Goal: Navigation & Orientation: Find specific page/section

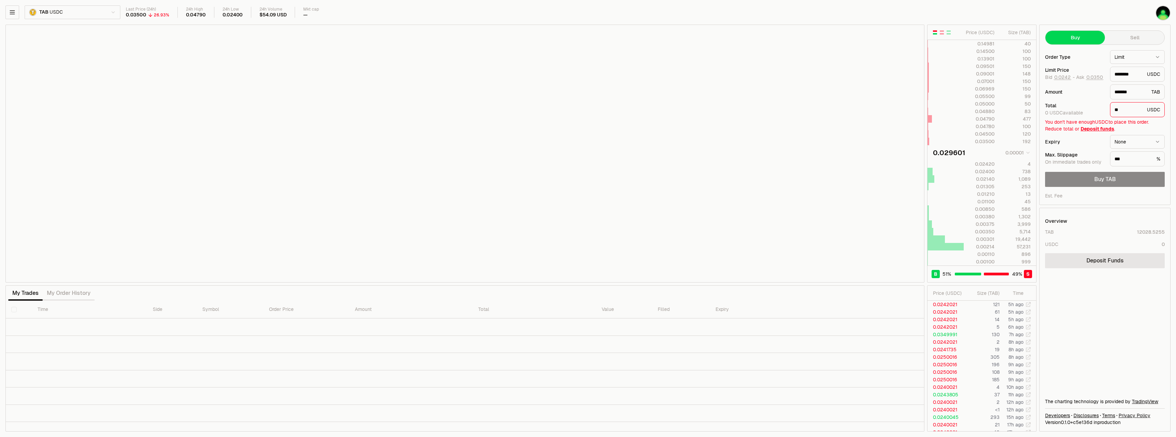
click at [3, 11] on div "TAB USDC Last Price (24h) 0.03500 26.93% 24h High 0.04790 24h Low 0.02400 24h V…" at bounding box center [588, 218] width 1176 height 437
click at [12, 11] on icon "button" at bounding box center [12, 12] width 7 height 7
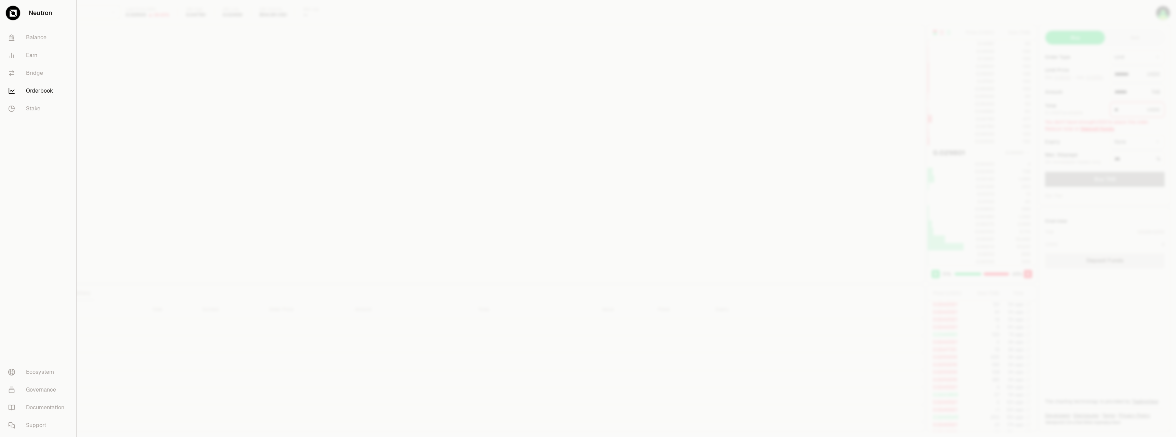
click at [19, 12] on div at bounding box center [12, 12] width 15 height 15
click at [7, 13] on div at bounding box center [12, 12] width 15 height 15
click at [14, 11] on icon at bounding box center [13, 13] width 7 height 7
click at [34, 368] on link "Ecosystem" at bounding box center [38, 373] width 71 height 18
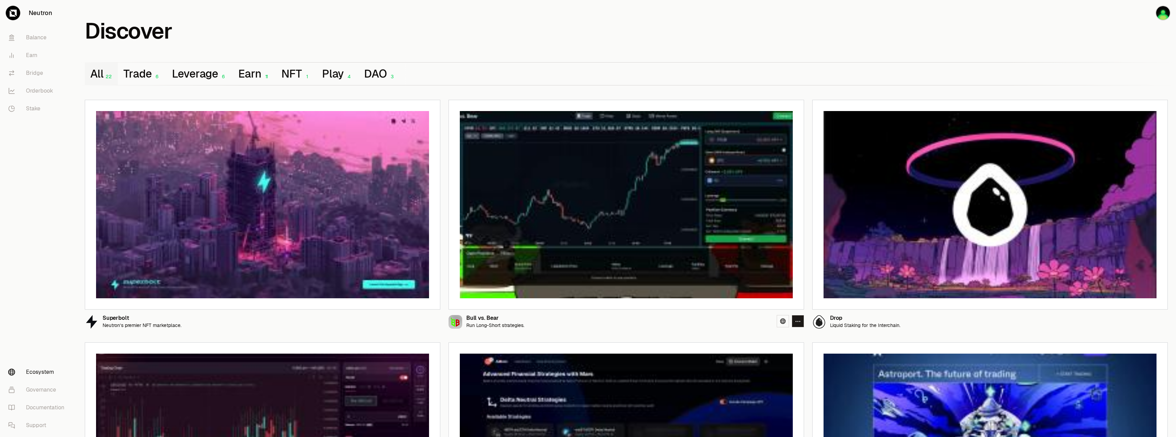
drag, startPoint x: 554, startPoint y: 257, endPoint x: 762, endPoint y: 320, distance: 217.2
click at [762, 320] on div "Bull vs. Bear Run Long-Short strategies." at bounding box center [627, 319] width 356 height 19
click at [1151, 322] on link at bounding box center [1147, 321] width 12 height 12
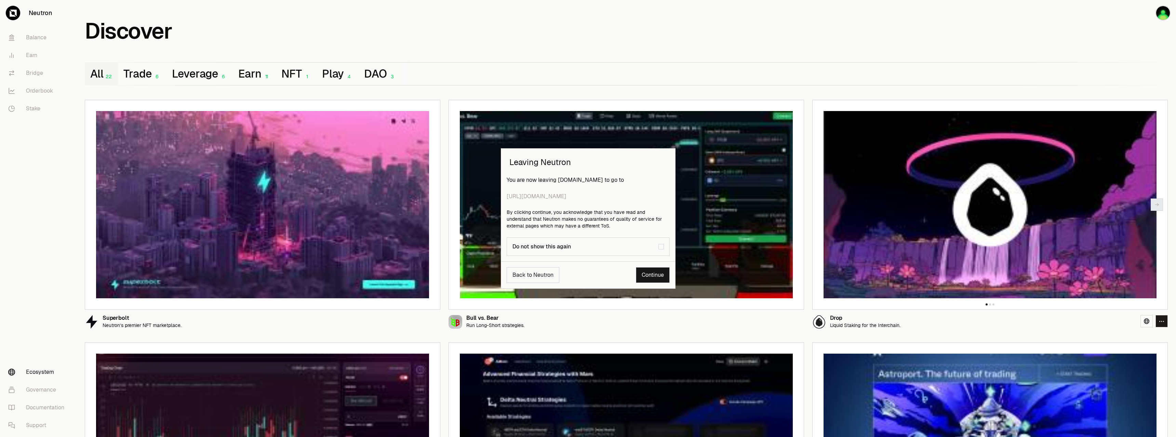
click at [651, 285] on div "Back to Neutron Continue" at bounding box center [588, 275] width 174 height 27
click at [653, 275] on link "Continue" at bounding box center [653, 275] width 34 height 16
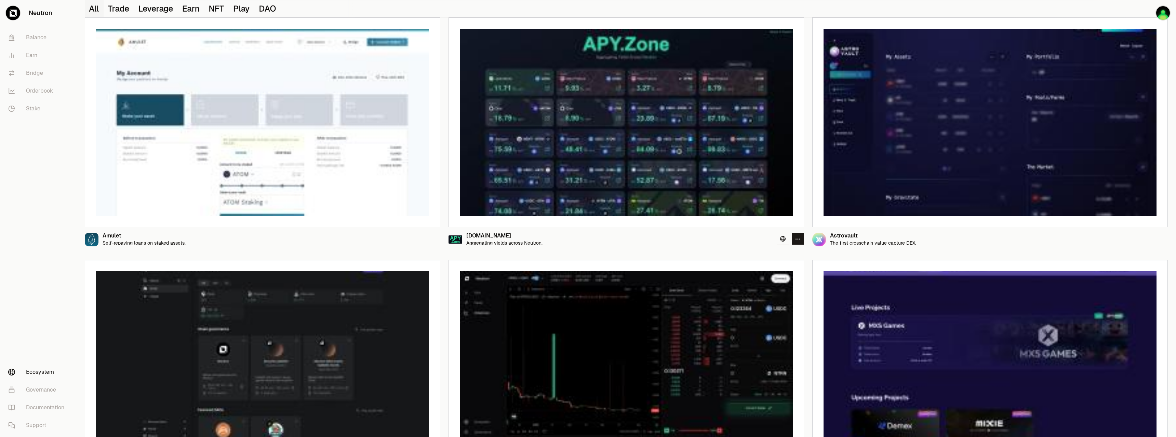
scroll to position [616, 0]
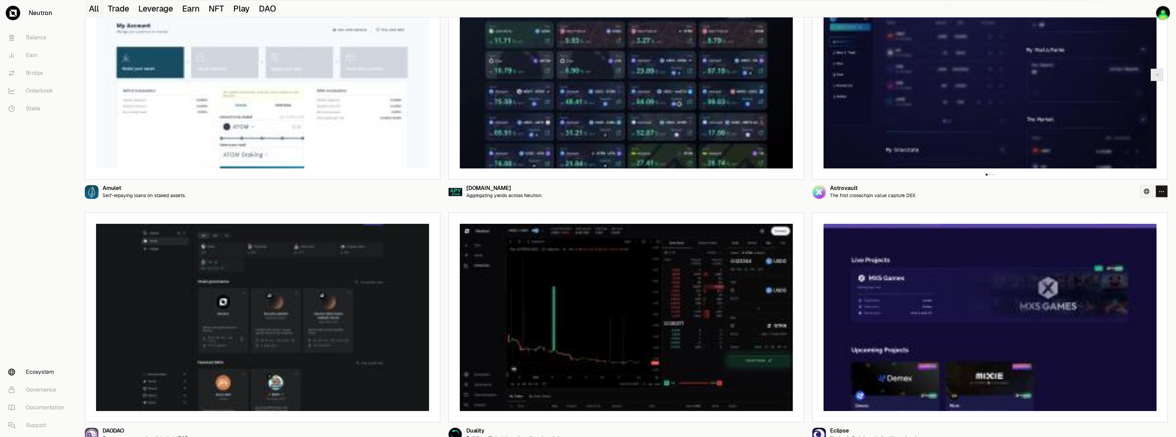
click at [1146, 194] on link at bounding box center [1147, 191] width 12 height 12
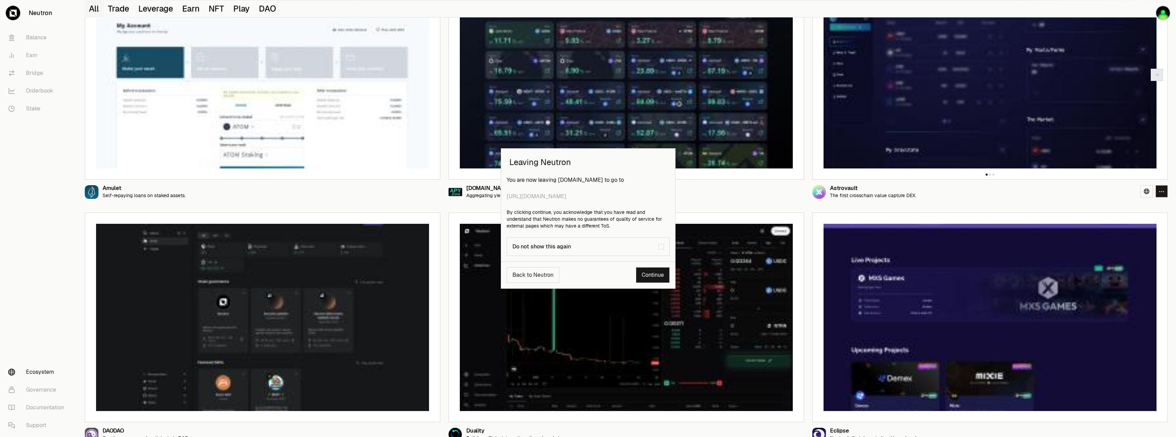
click at [648, 277] on link "Continue" at bounding box center [653, 275] width 34 height 16
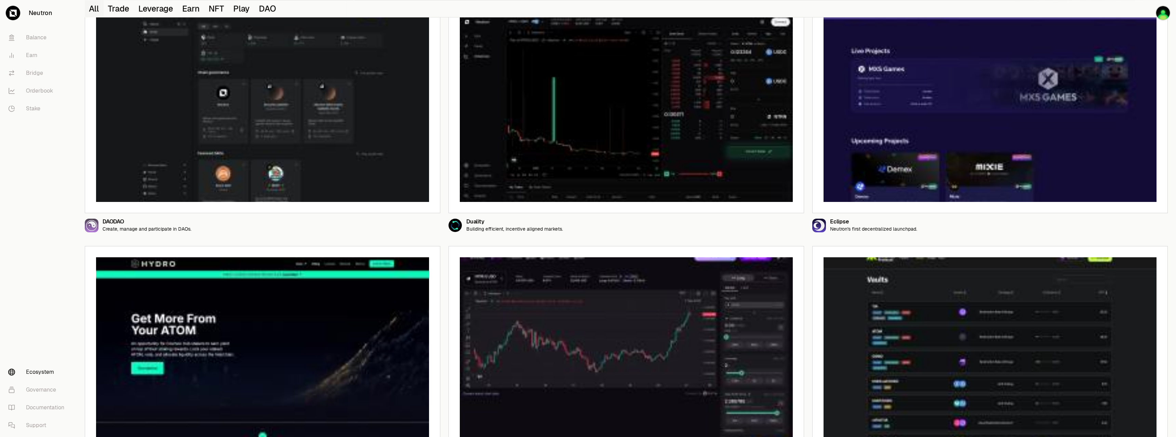
scroll to position [855, 0]
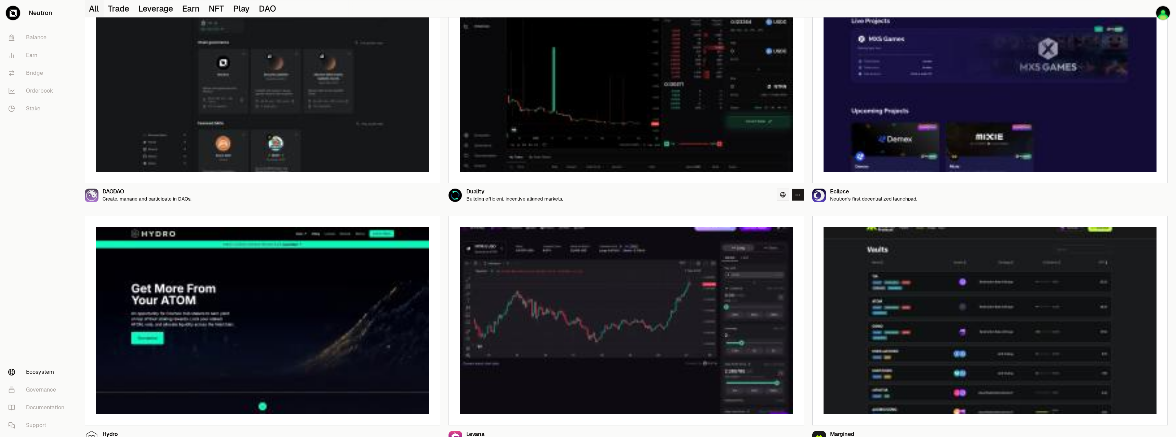
click at [785, 193] on icon at bounding box center [782, 194] width 5 height 5
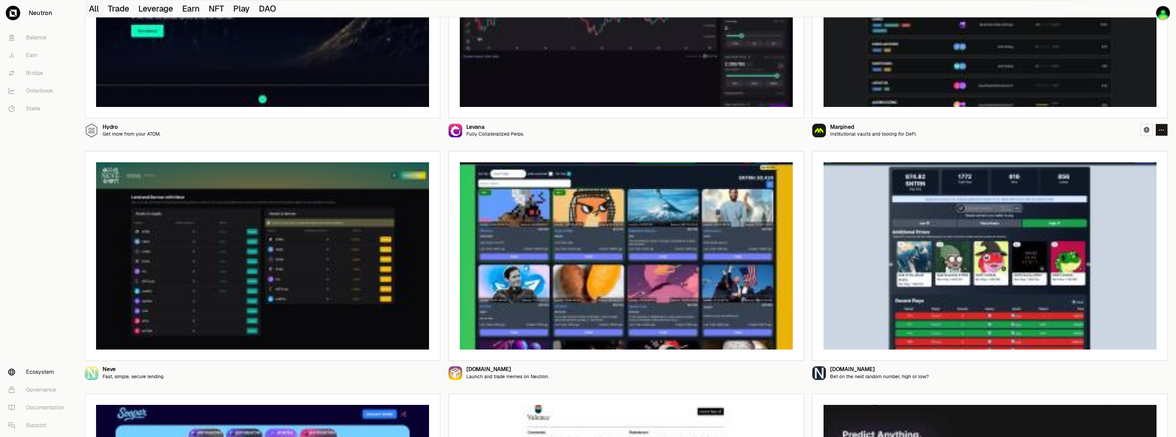
scroll to position [1163, 0]
click at [417, 130] on icon at bounding box center [419, 129] width 5 height 5
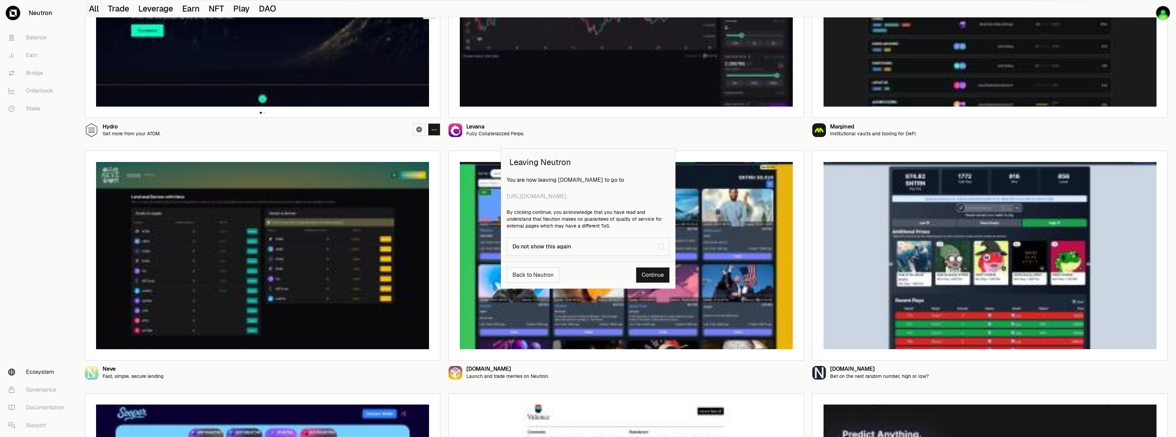
click at [656, 274] on link "Continue" at bounding box center [653, 275] width 34 height 16
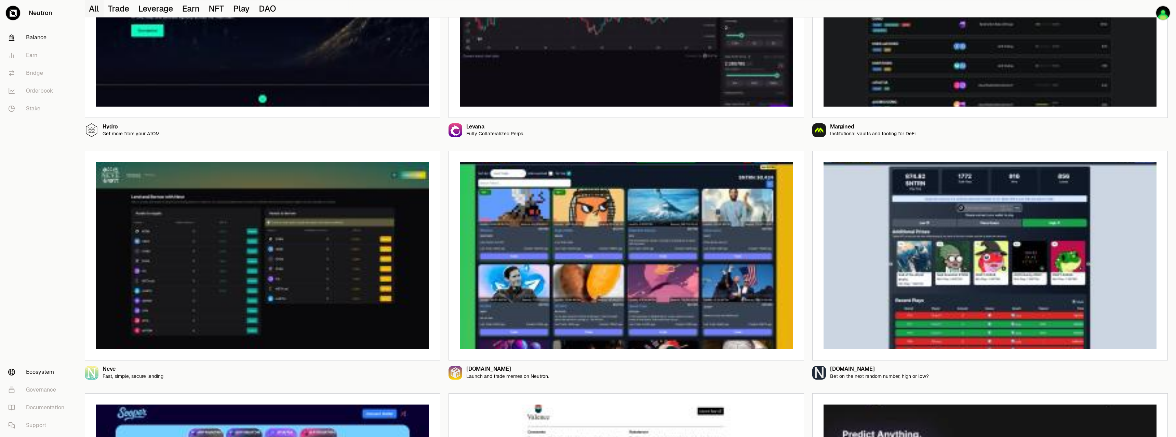
click at [31, 40] on link "Balance" at bounding box center [38, 38] width 71 height 18
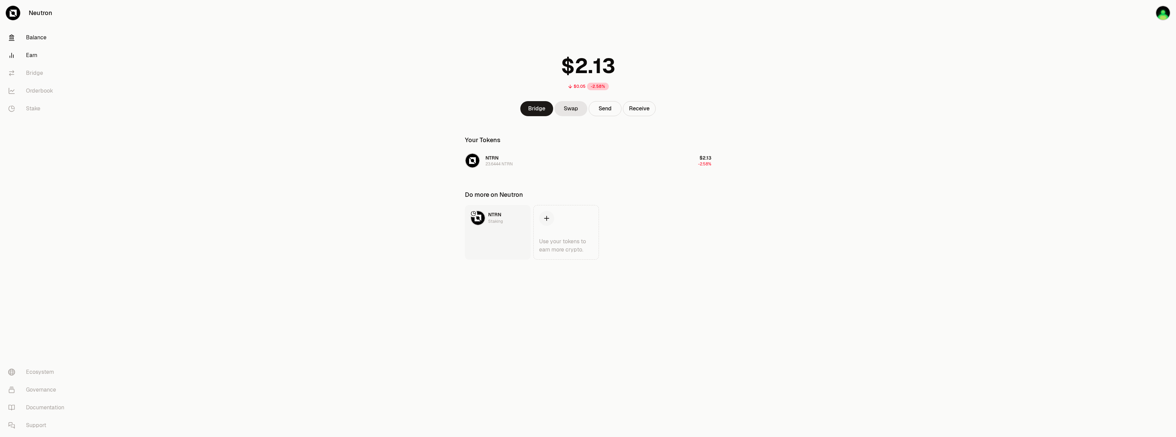
click at [34, 55] on link "Earn" at bounding box center [38, 56] width 71 height 18
click at [34, 73] on link "Bridge" at bounding box center [38, 73] width 71 height 18
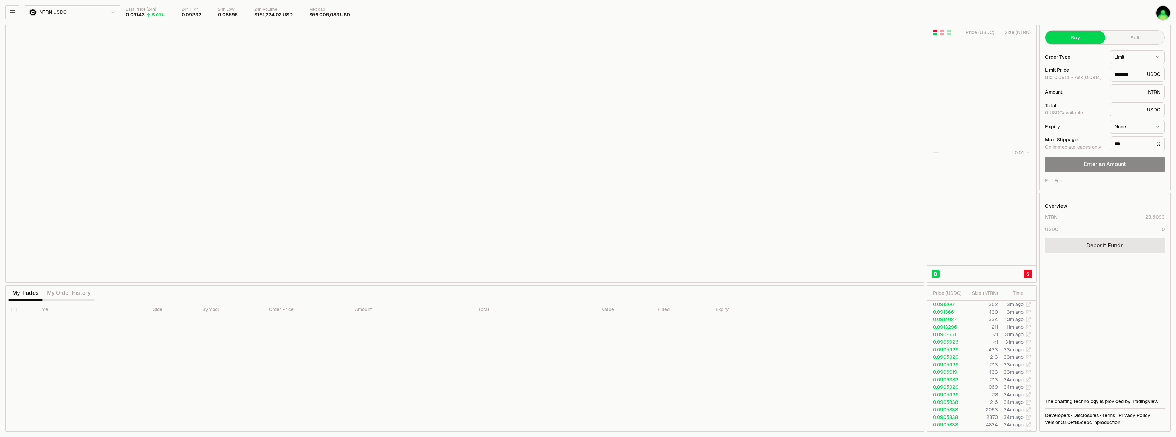
type input "********"
